Goal: Task Accomplishment & Management: Manage account settings

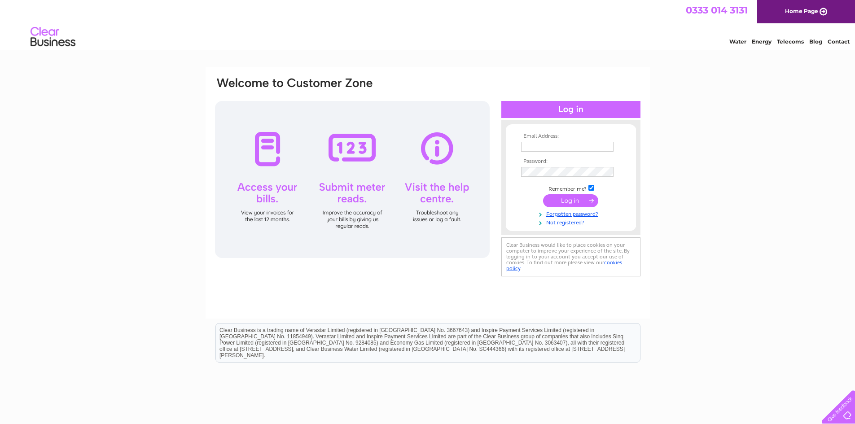
type input "[PERSON_NAME][EMAIL_ADDRESS][PERSON_NAME][DOMAIN_NAME]"
click at [564, 200] on input "submit" at bounding box center [570, 200] width 55 height 13
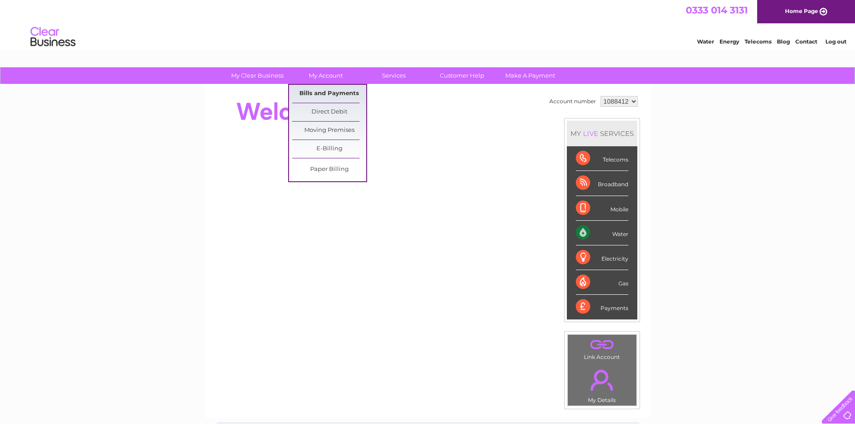
click at [324, 92] on link "Bills and Payments" at bounding box center [329, 94] width 74 height 18
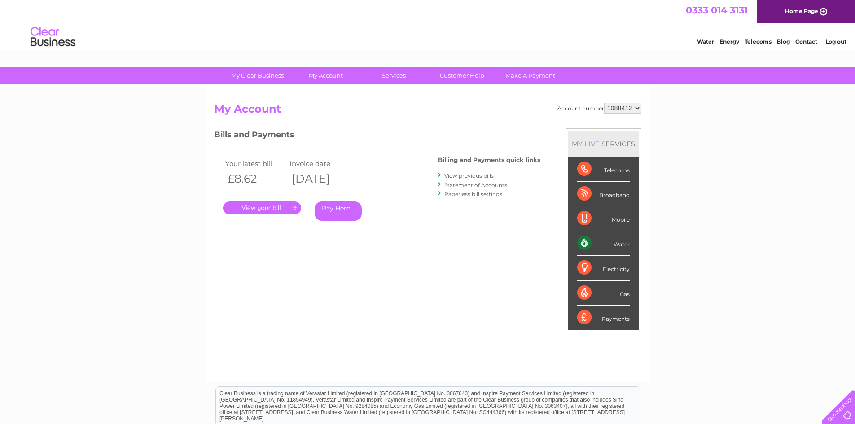
click at [284, 211] on link "." at bounding box center [262, 207] width 78 height 13
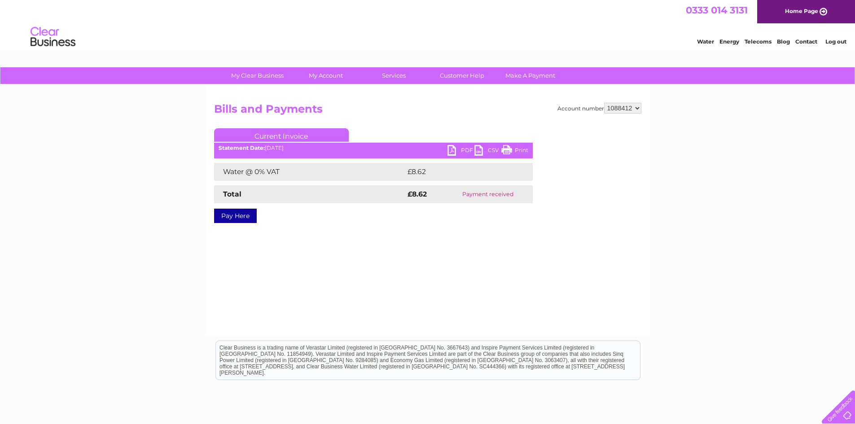
click at [451, 145] on link "PDF" at bounding box center [460, 151] width 27 height 13
